Goal: Find specific page/section: Find specific page/section

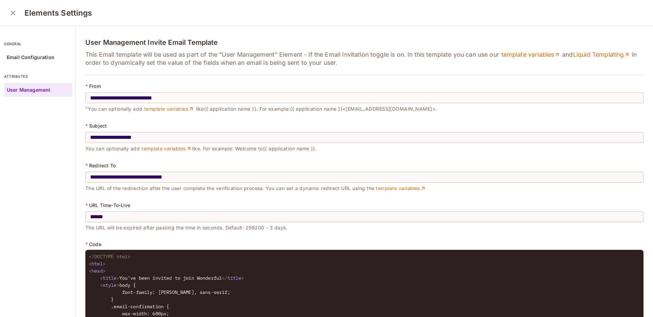
scroll to position [1, 0]
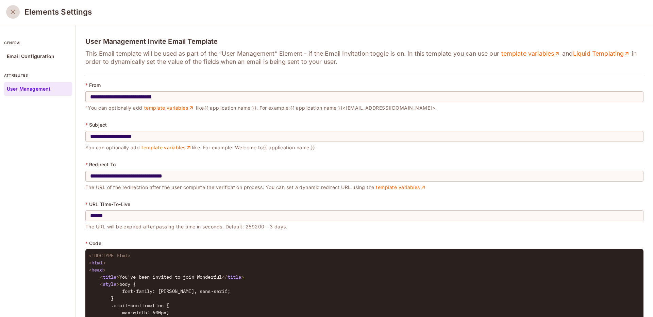
click at [11, 11] on icon "close" at bounding box center [13, 12] width 8 height 8
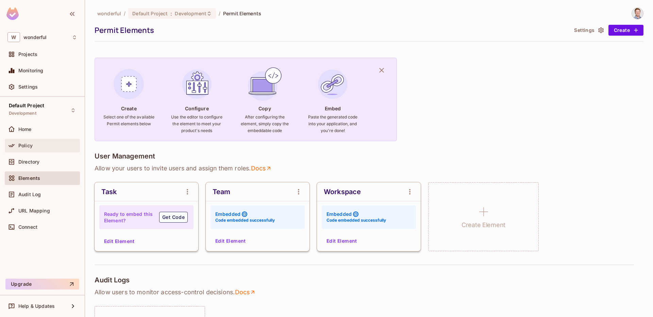
click at [44, 142] on div "Policy" at bounding box center [42, 146] width 70 height 8
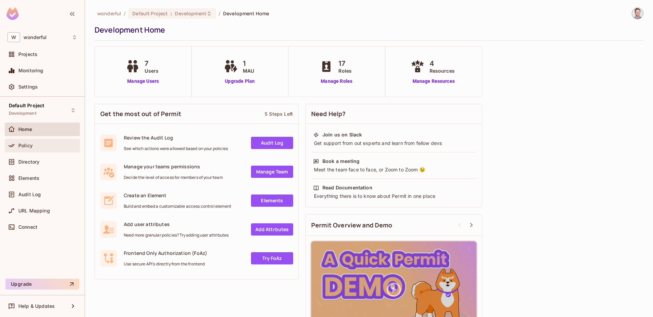
click at [43, 149] on div "Policy" at bounding box center [42, 146] width 70 height 8
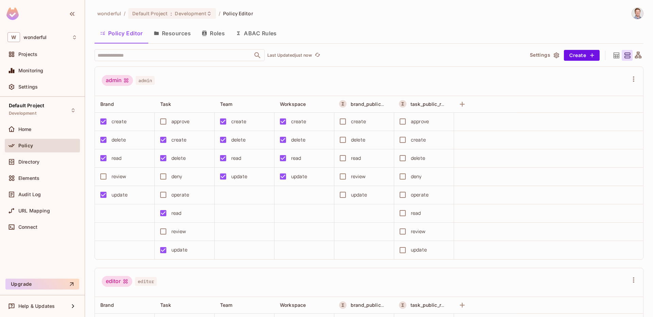
click at [614, 55] on icon at bounding box center [616, 55] width 8 height 8
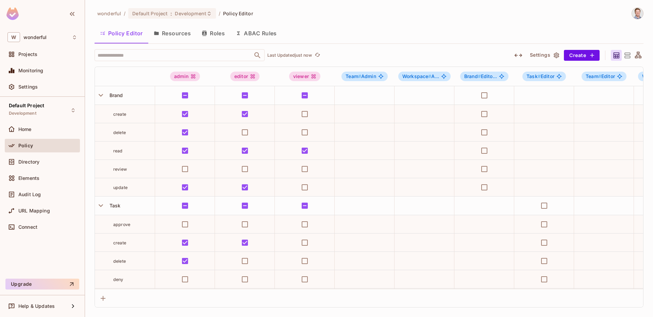
click at [556, 57] on icon "button" at bounding box center [555, 55] width 5 height 6
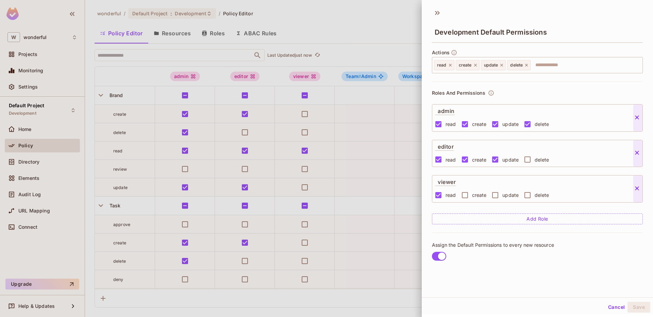
click at [402, 35] on div at bounding box center [326, 158] width 653 height 317
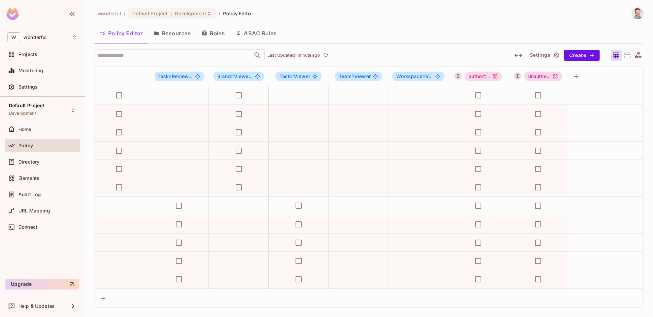
scroll to position [0, 725]
